Goal: Check status: Check status

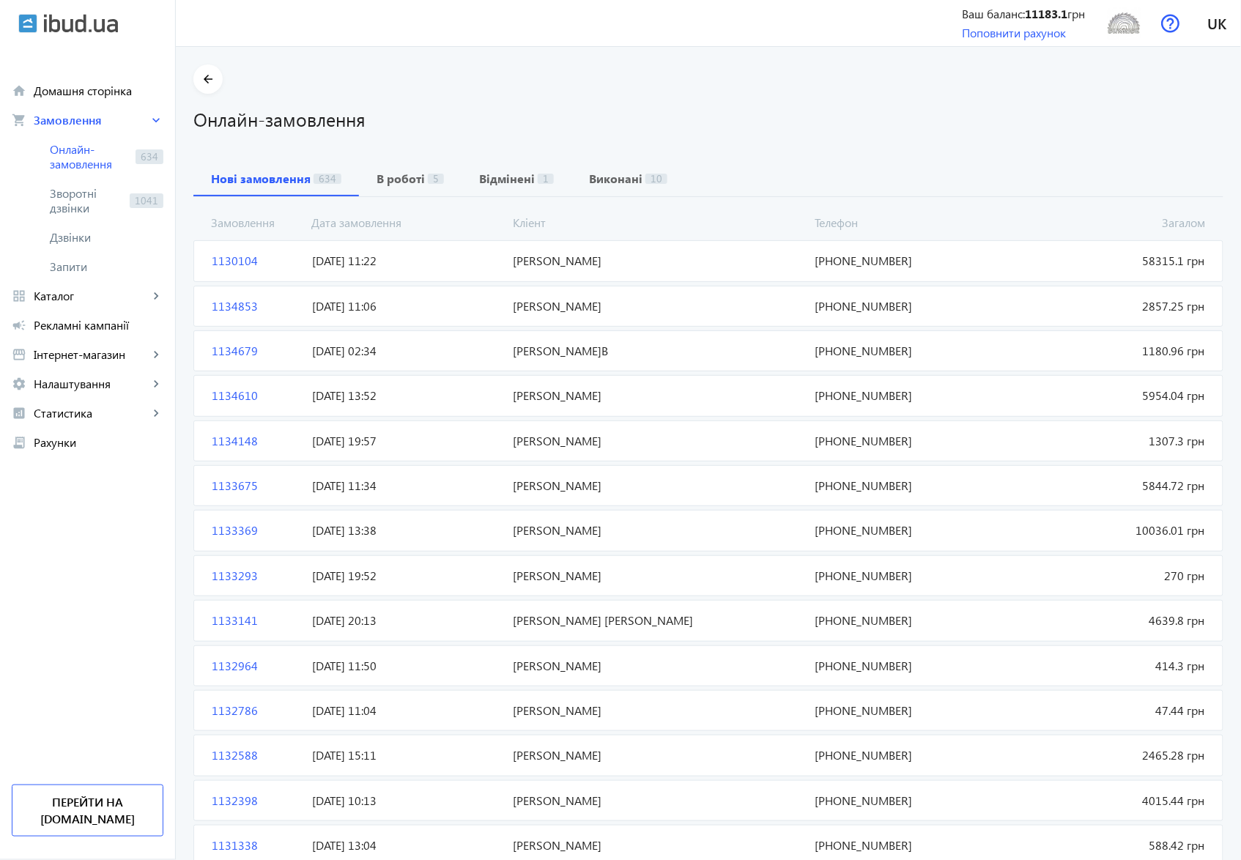
click at [566, 265] on span "[PERSON_NAME]" at bounding box center [659, 261] width 302 height 16
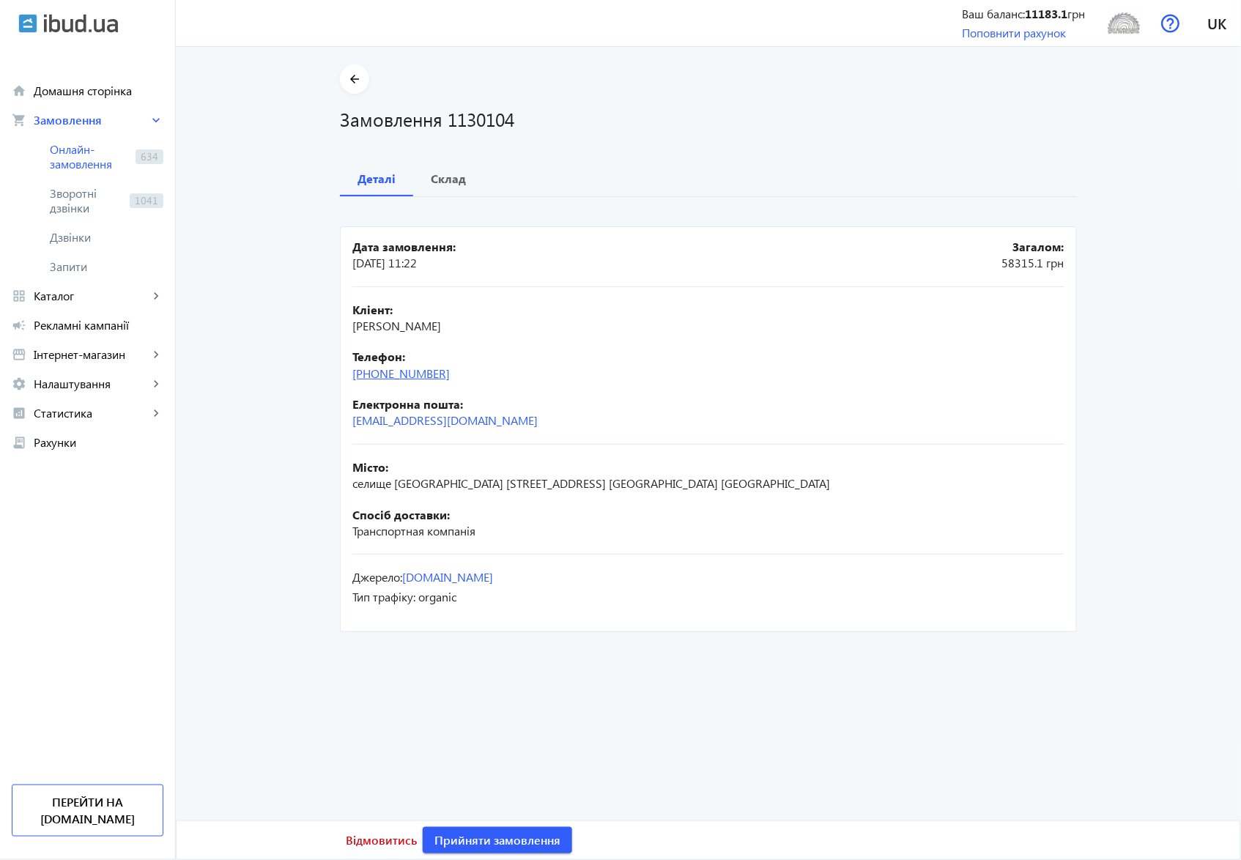
drag, startPoint x: 475, startPoint y: 375, endPoint x: 381, endPoint y: 375, distance: 93.8
click at [381, 375] on div "Телефон: [PHONE_NUMBER]" at bounding box center [708, 365] width 712 height 33
copy link "96) [PHONE_NUMBER]"
click at [446, 180] on b "Склад" at bounding box center [448, 179] width 35 height 12
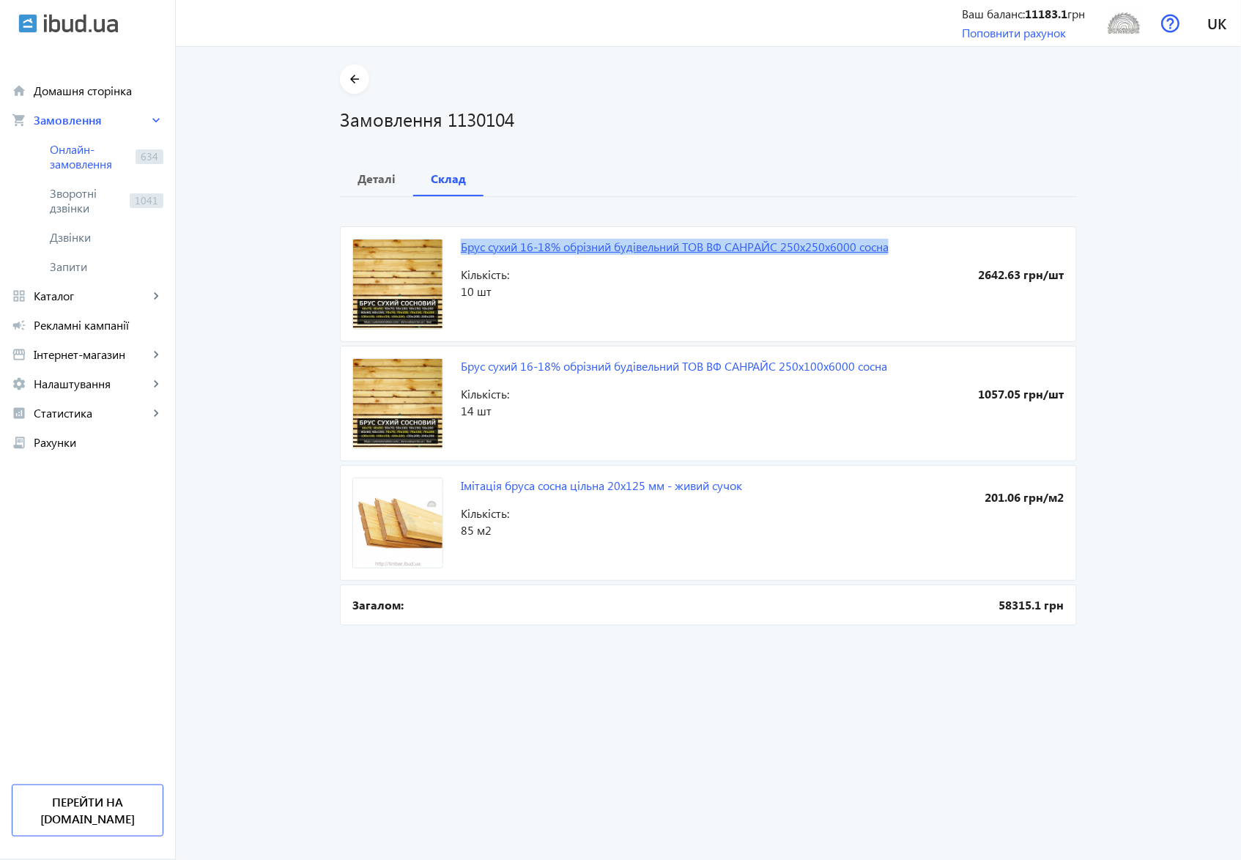
drag, startPoint x: 451, startPoint y: 247, endPoint x: 888, endPoint y: 248, distance: 436.7
click at [888, 248] on mat-card "Брус сухий 16-18% обрізний будівельний ТОВ ВФ CАHРAЙC 250х250х6000 сосна 2642.6…" at bounding box center [708, 284] width 737 height 116
copy link "Брус сухий 16-18% обрізний будівельний ТОВ ВФ CАHРAЙC 250х250х6000 сосна"
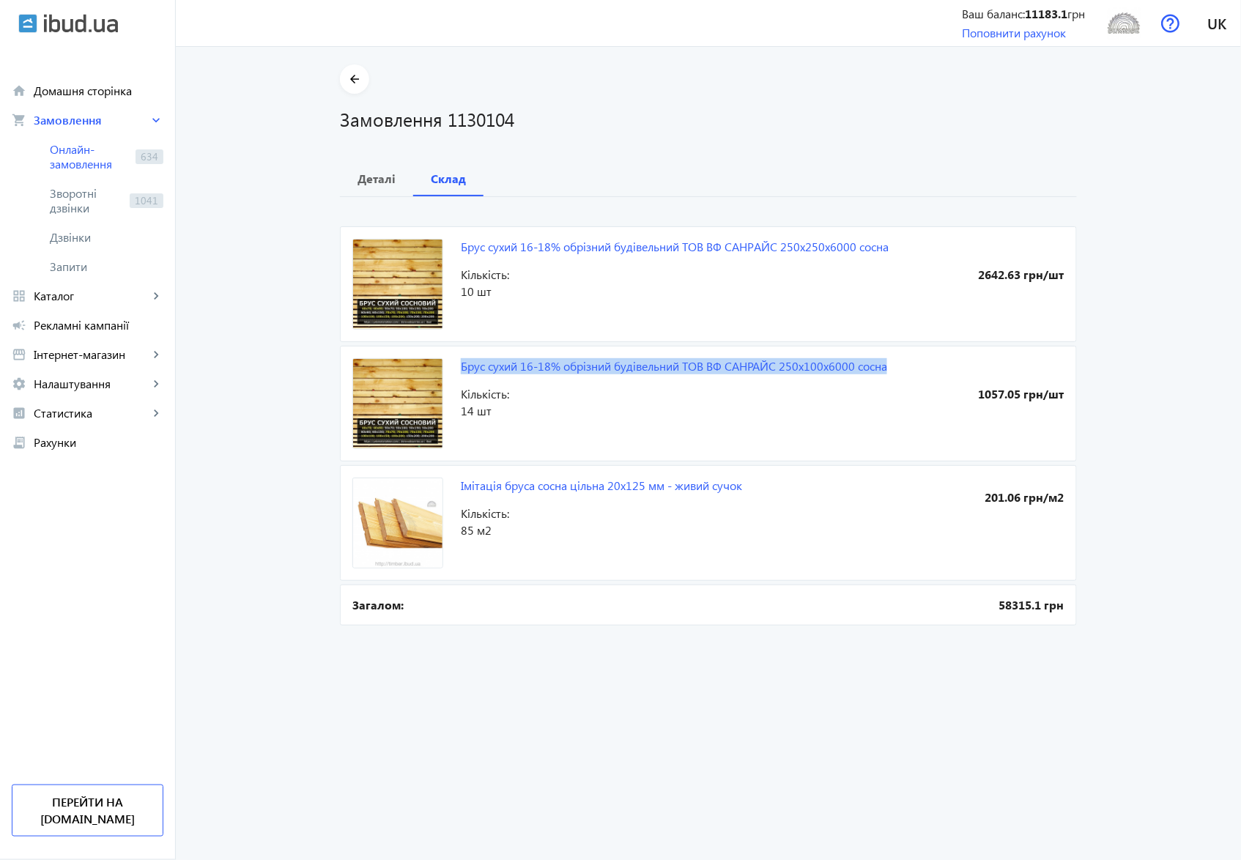
drag, startPoint x: 456, startPoint y: 368, endPoint x: 888, endPoint y: 369, distance: 432.3
click at [888, 369] on mat-card "Брус сухий 16-18% обрізний будівельний ТОВ ВФ CАHPAЙС 250х100х6000 сосна 1057.0…" at bounding box center [708, 404] width 737 height 116
copy link "Брус сухий 16-18% обрізний будівельний ТОВ ВФ CАHPAЙС 250х100х6000 сосна"
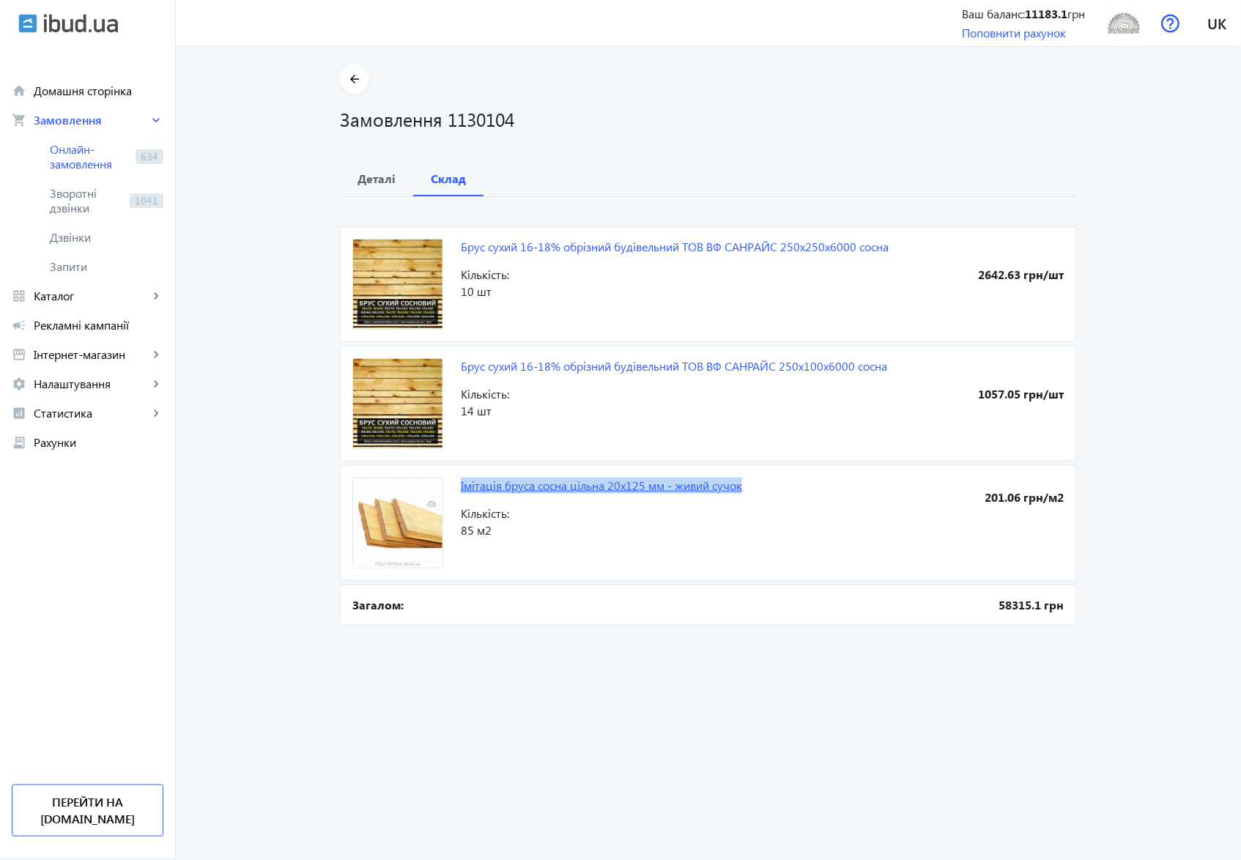
drag, startPoint x: 452, startPoint y: 485, endPoint x: 740, endPoint y: 484, distance: 288.0
click at [740, 484] on mat-card "Імітація бруса сосна цільна 20х125 мм - живий сучок 201.06 грн/м2 Кількість: 85…" at bounding box center [708, 523] width 737 height 116
copy link "Імітація бруса сосна цільна 20х125 мм - живий сучок"
drag, startPoint x: 443, startPoint y: 119, endPoint x: 514, endPoint y: 122, distance: 71.1
click at [514, 122] on h1 "Замовлення 1130104" at bounding box center [708, 119] width 737 height 26
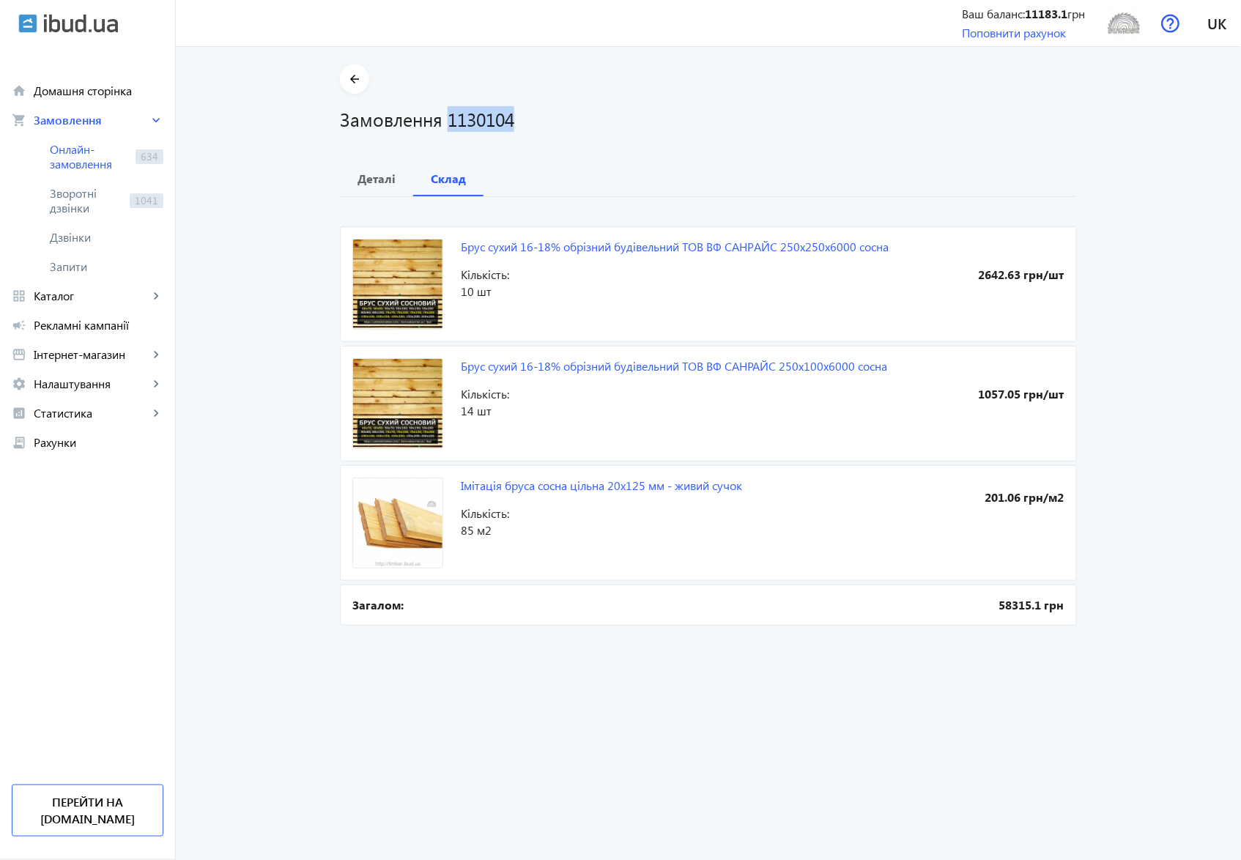
copy h1 "1130104"
click at [364, 180] on b "Деталі" at bounding box center [377, 179] width 38 height 12
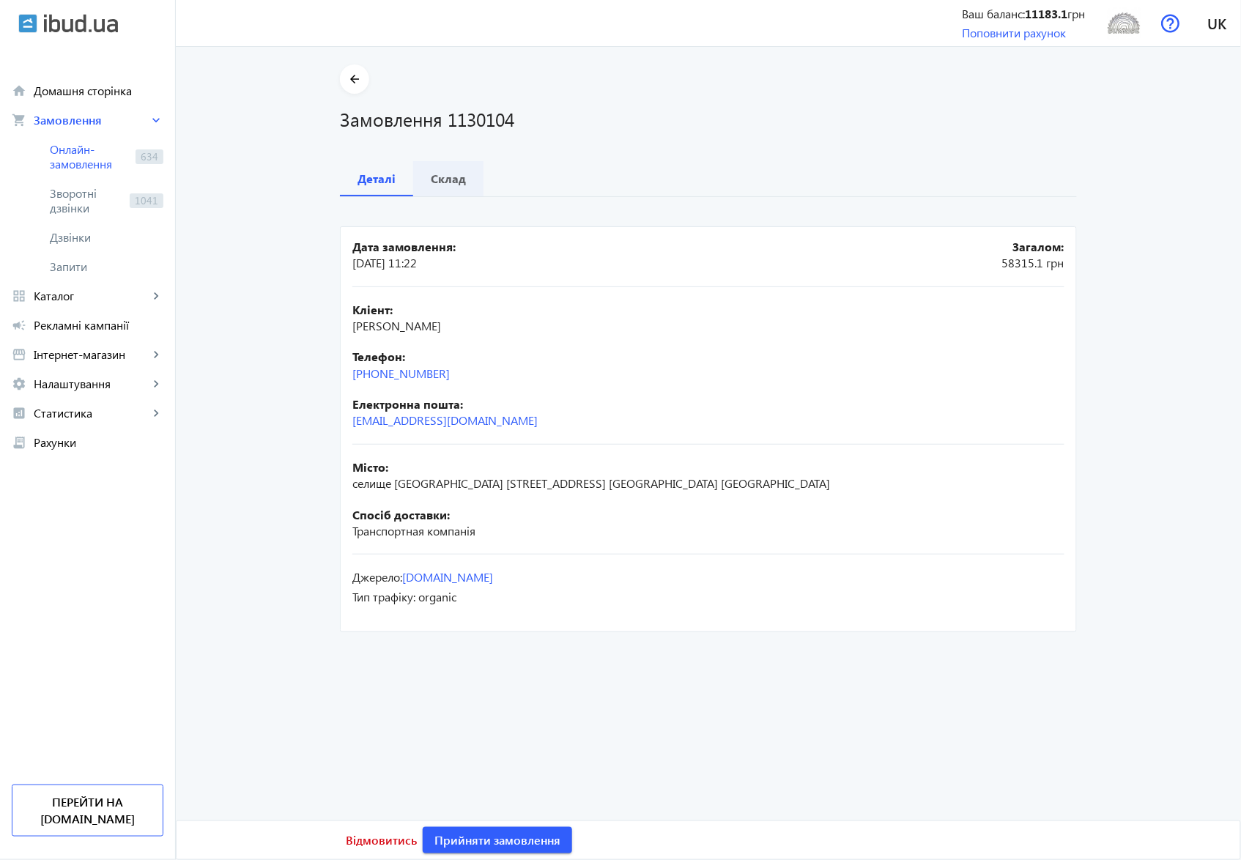
click at [447, 174] on b "Склад" at bounding box center [448, 179] width 35 height 12
